Goal: Transaction & Acquisition: Obtain resource

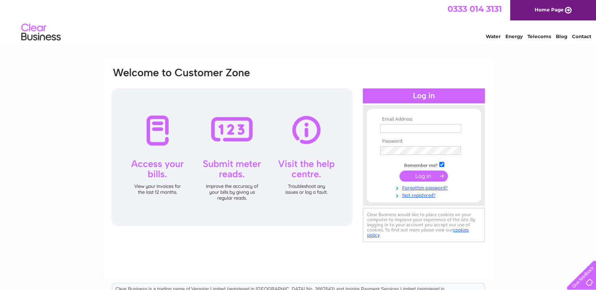
type input "johncoxmotors@hotmail.co.uk"
click at [416, 176] on input "submit" at bounding box center [423, 176] width 48 height 11
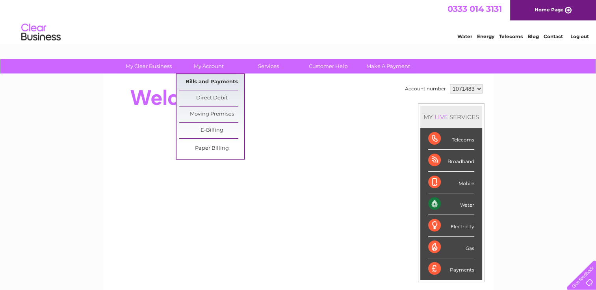
click at [202, 78] on link "Bills and Payments" at bounding box center [211, 82] width 65 height 16
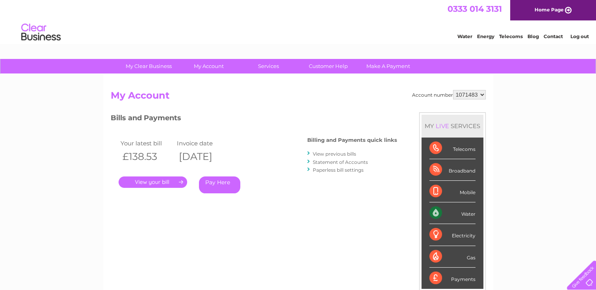
click at [154, 182] on link "." at bounding box center [152, 182] width 68 height 11
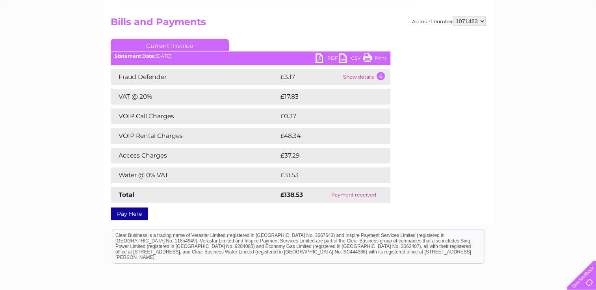
scroll to position [79, 0]
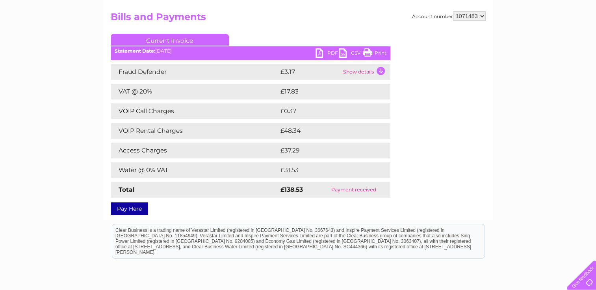
click at [325, 53] on link "PDF" at bounding box center [327, 53] width 24 height 11
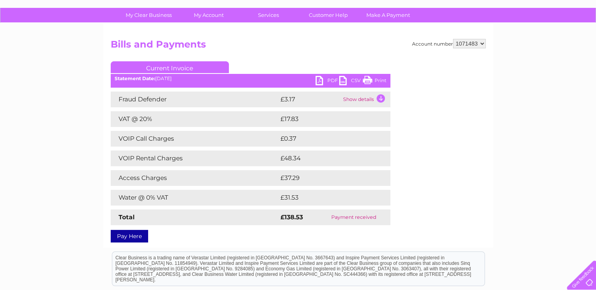
scroll to position [0, 0]
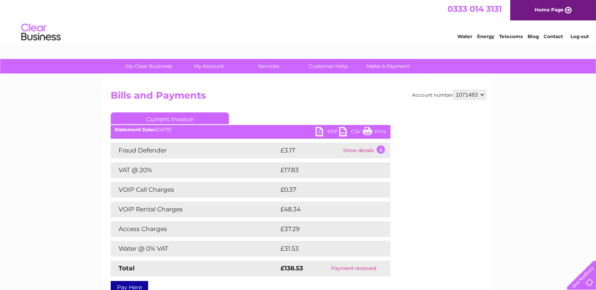
click at [92, 130] on div "My Clear Business Login Details My Details My Preferences Link Account My Accou…" at bounding box center [298, 246] width 596 height 375
click at [82, 115] on div "My Clear Business Login Details My Details My Preferences Link Account My Accou…" at bounding box center [298, 246] width 596 height 375
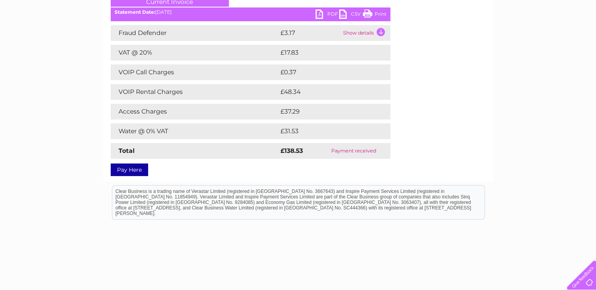
scroll to position [118, 0]
click at [377, 29] on td "Show details" at bounding box center [365, 33] width 49 height 16
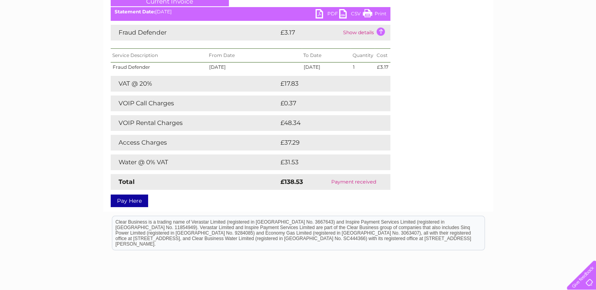
click at [379, 30] on td "Show details" at bounding box center [365, 33] width 49 height 16
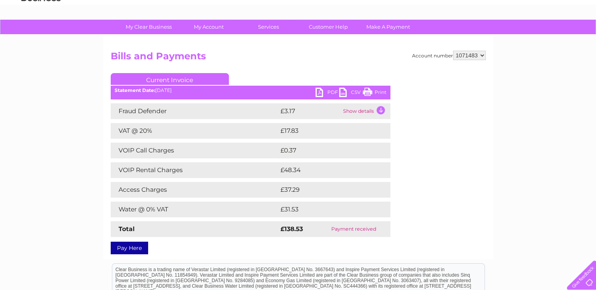
scroll to position [0, 0]
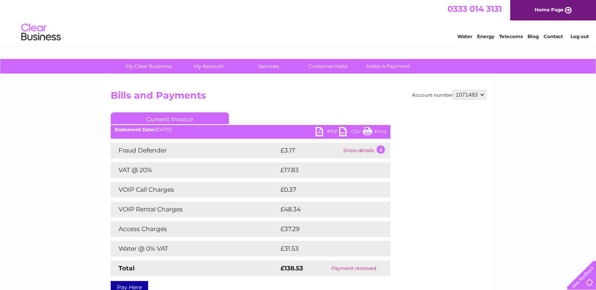
click at [383, 94] on h2 "Bills and Payments" at bounding box center [298, 97] width 375 height 15
click at [572, 36] on link "Log out" at bounding box center [579, 36] width 18 height 6
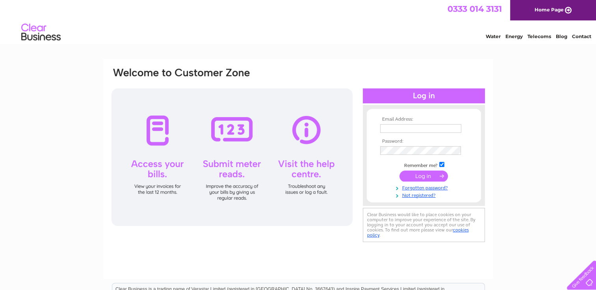
type input "johncoxmotors@hotmail.co.uk"
click at [419, 175] on input "submit" at bounding box center [423, 176] width 48 height 11
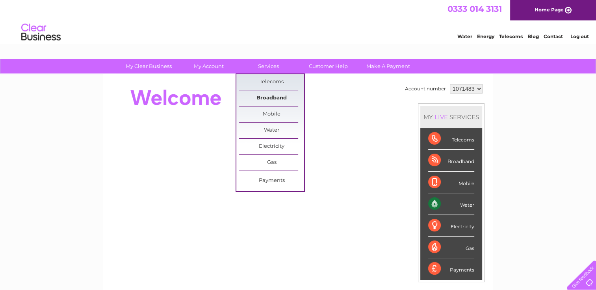
click at [268, 99] on link "Broadband" at bounding box center [271, 99] width 65 height 16
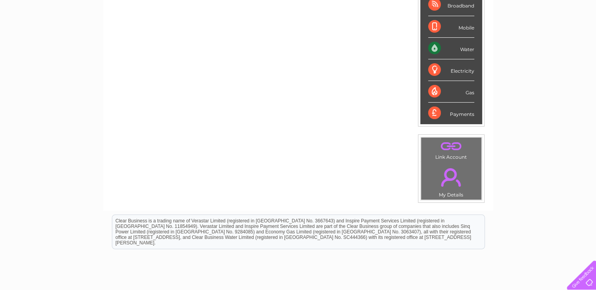
scroll to position [157, 0]
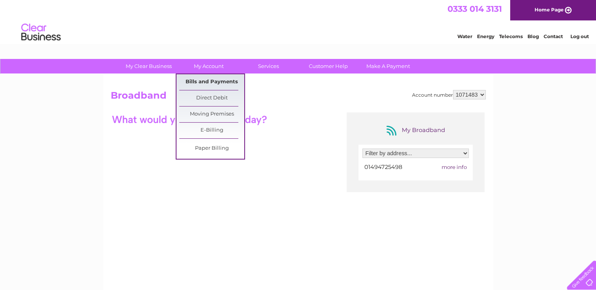
click at [203, 81] on link "Bills and Payments" at bounding box center [211, 82] width 65 height 16
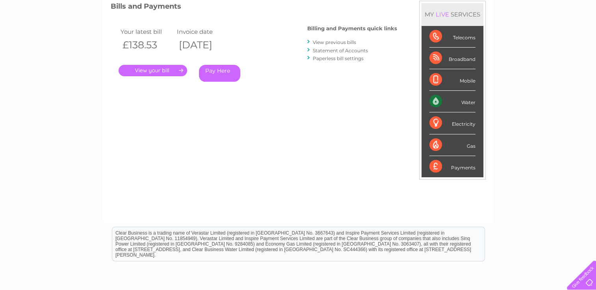
scroll to position [118, 0]
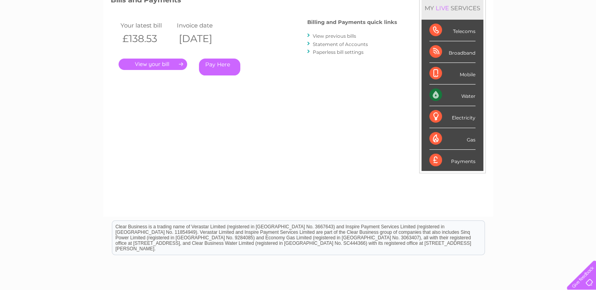
click at [156, 62] on link "." at bounding box center [152, 64] width 68 height 11
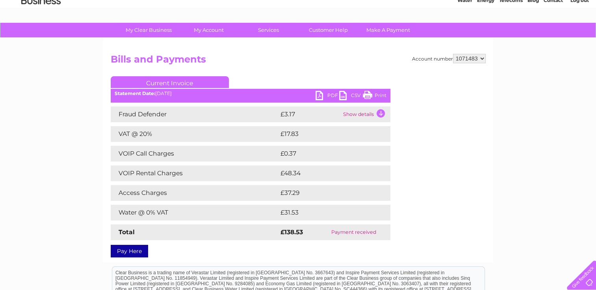
scroll to position [30, 0]
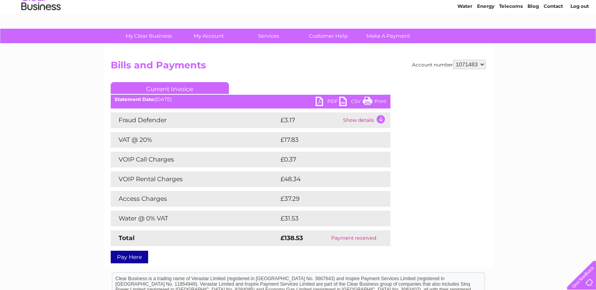
click at [316, 102] on link "PDF" at bounding box center [327, 102] width 24 height 11
click at [405, 129] on div "Account number 1071483 Bills and Payments Current Invoice PDF CSV Print" at bounding box center [298, 160] width 375 height 201
